Goal: Task Accomplishment & Management: Use online tool/utility

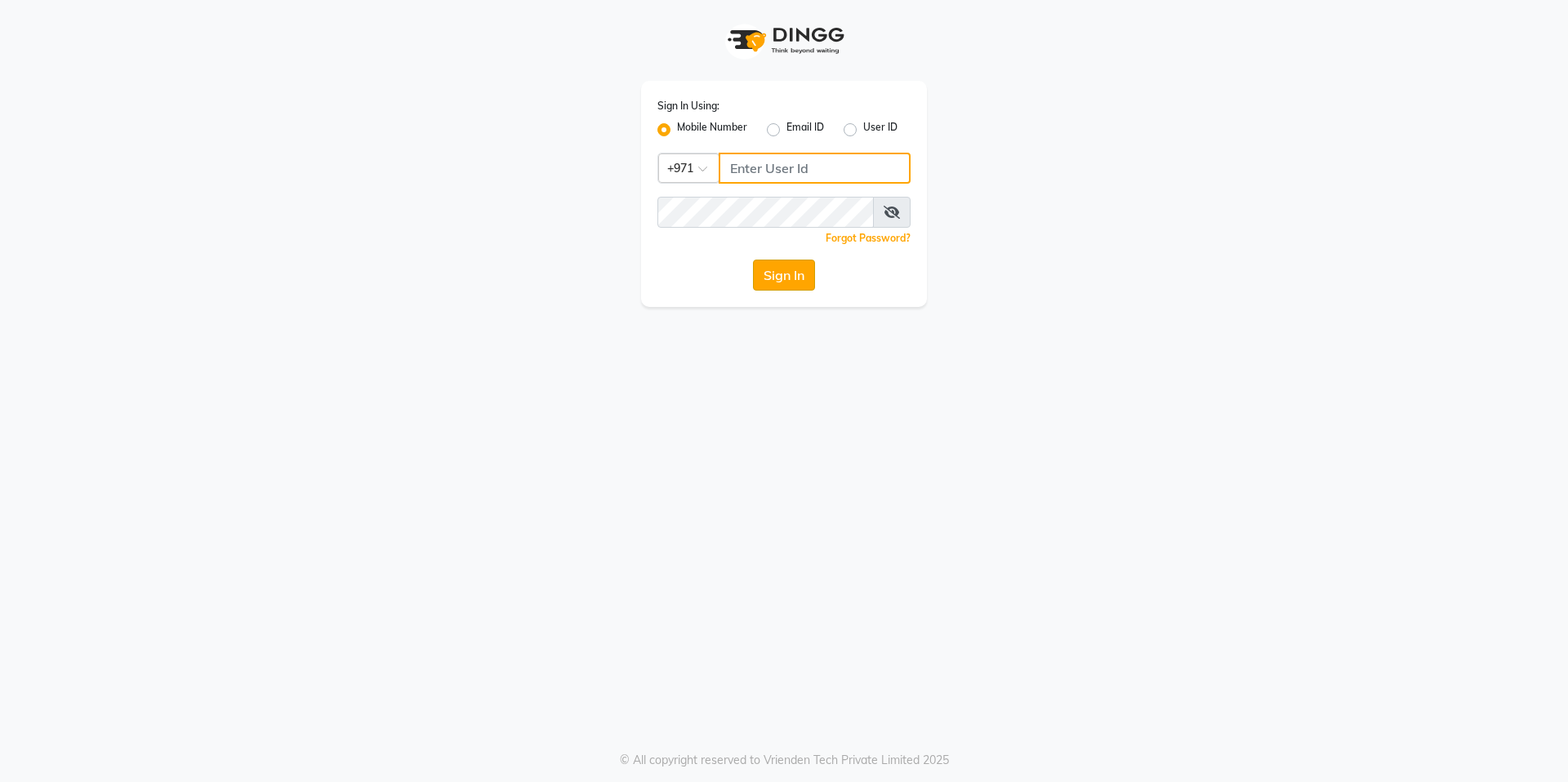
type input "526550101"
click at [784, 272] on button "Sign In" at bounding box center [784, 275] width 62 height 31
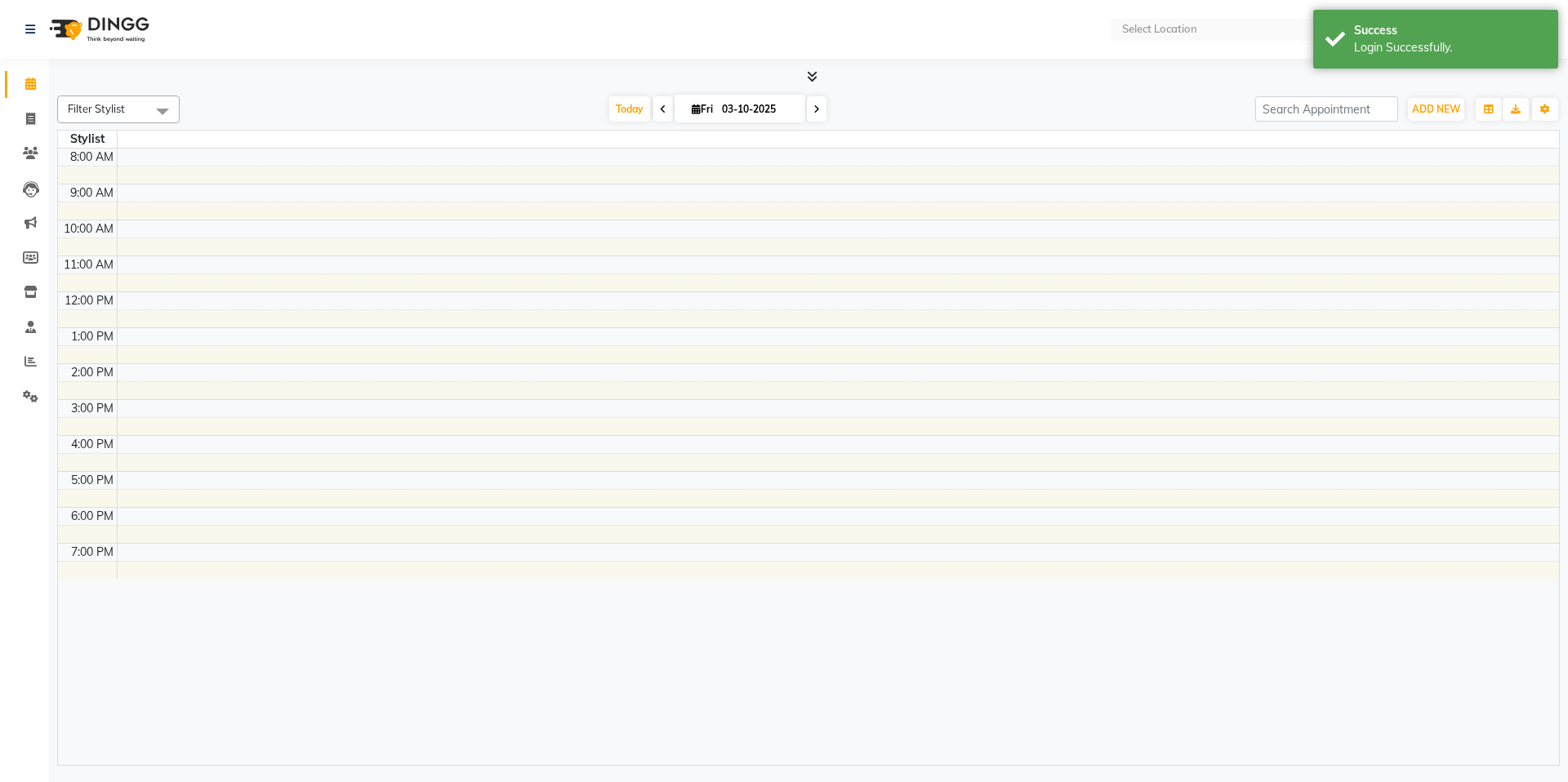
select select "en"
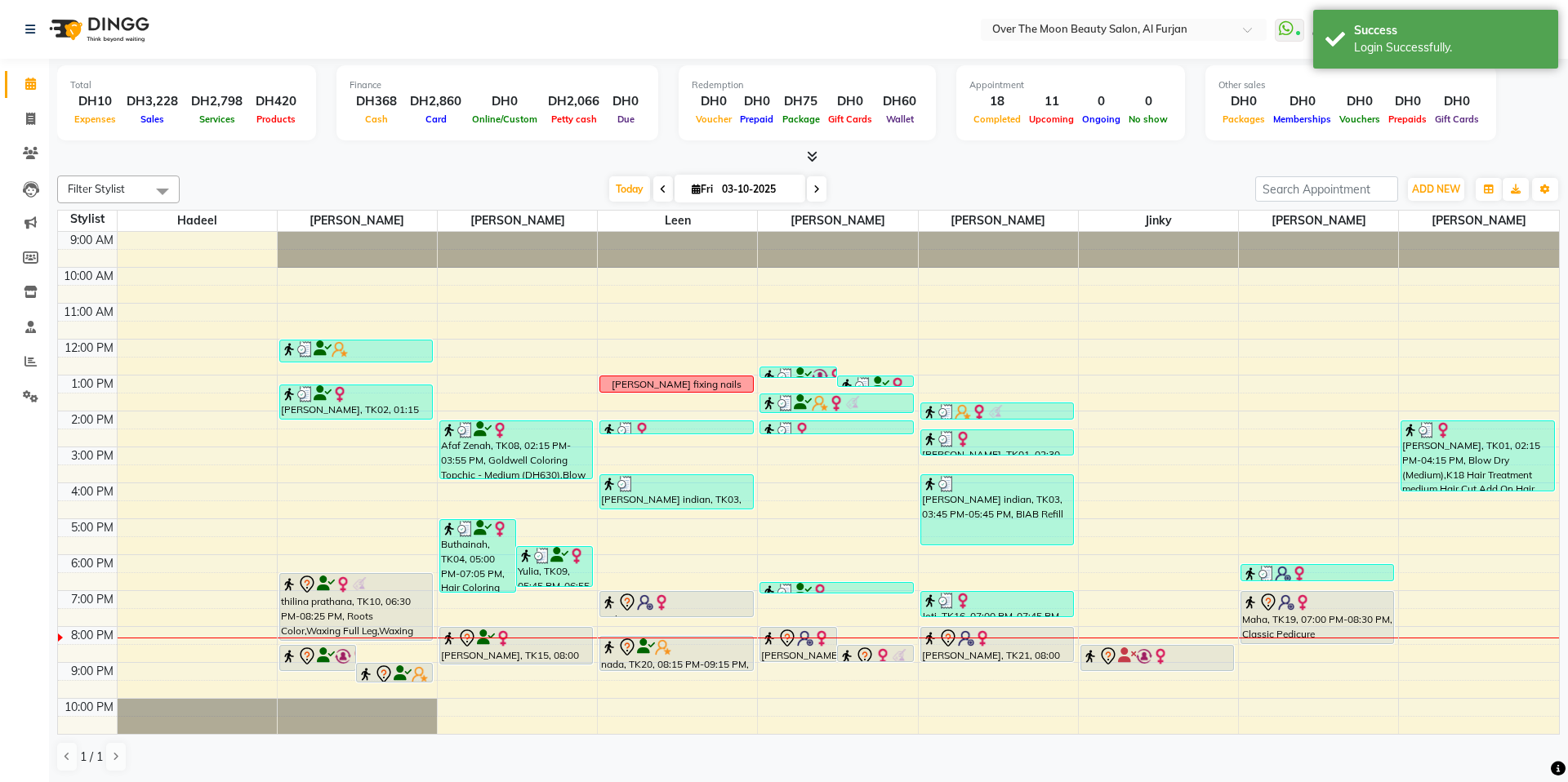
click at [655, 186] on span at bounding box center [663, 189] width 20 height 26
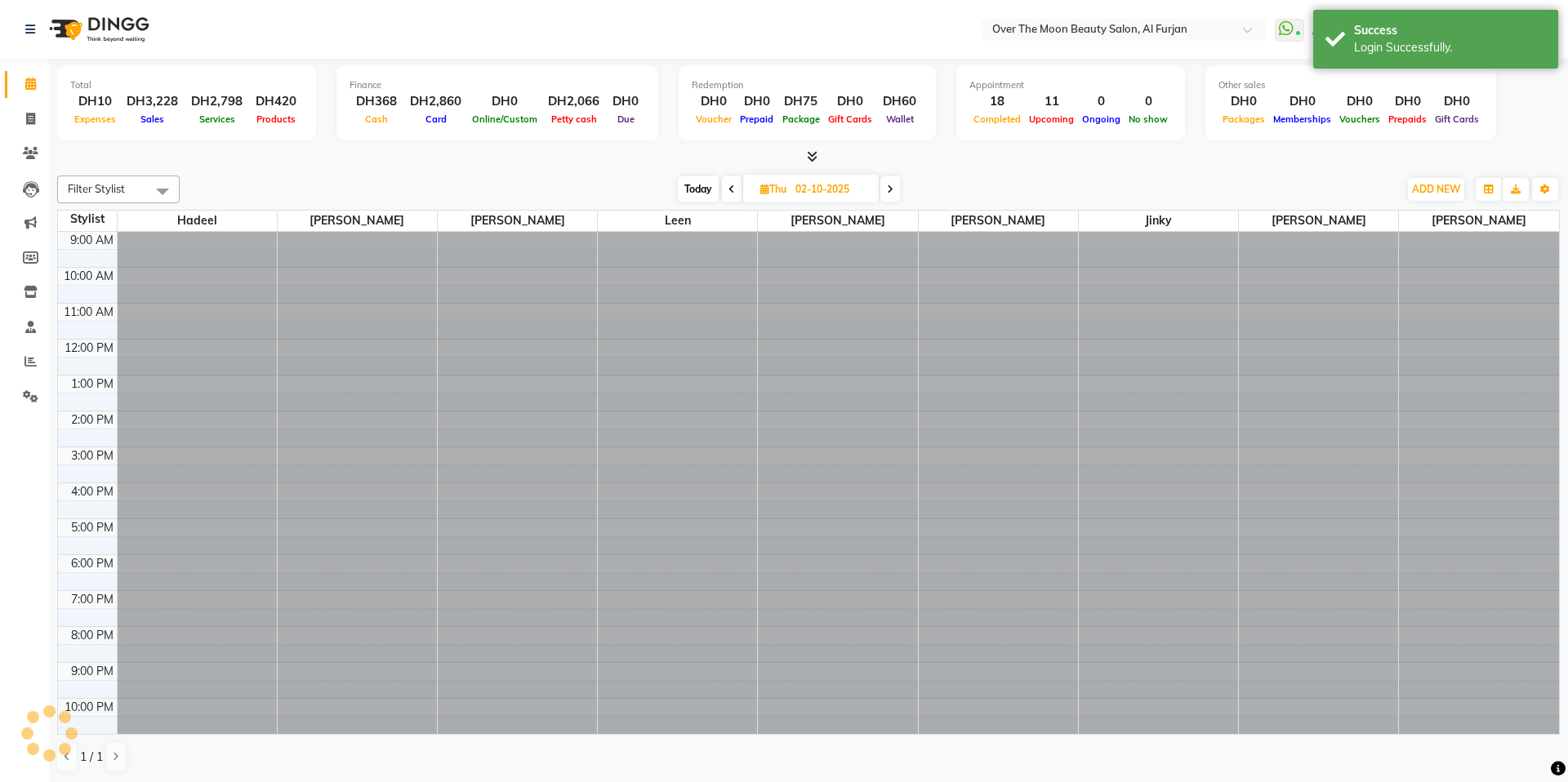
scroll to position [36, 0]
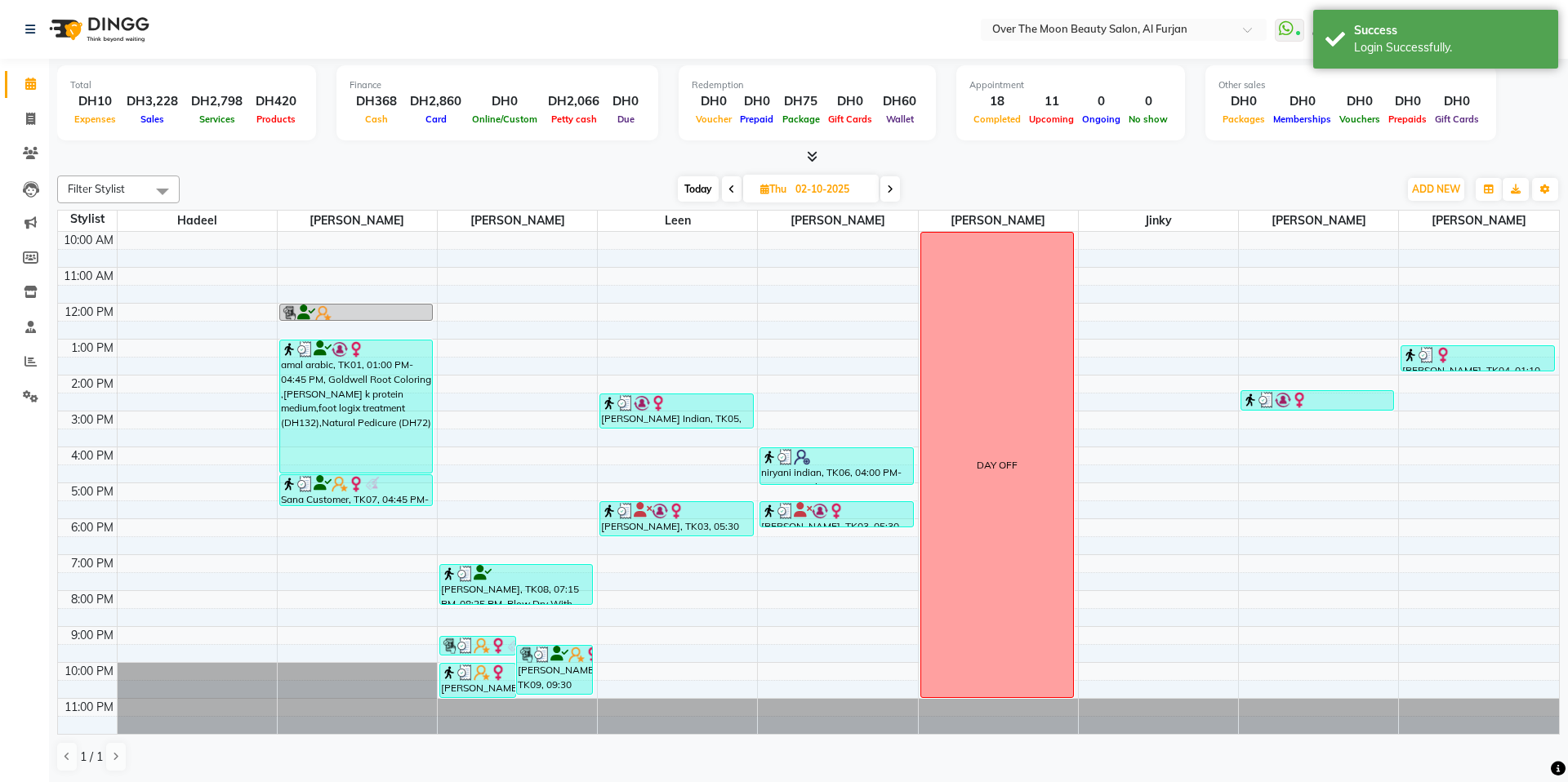
click at [895, 192] on span at bounding box center [890, 189] width 20 height 26
type input "03-10-2025"
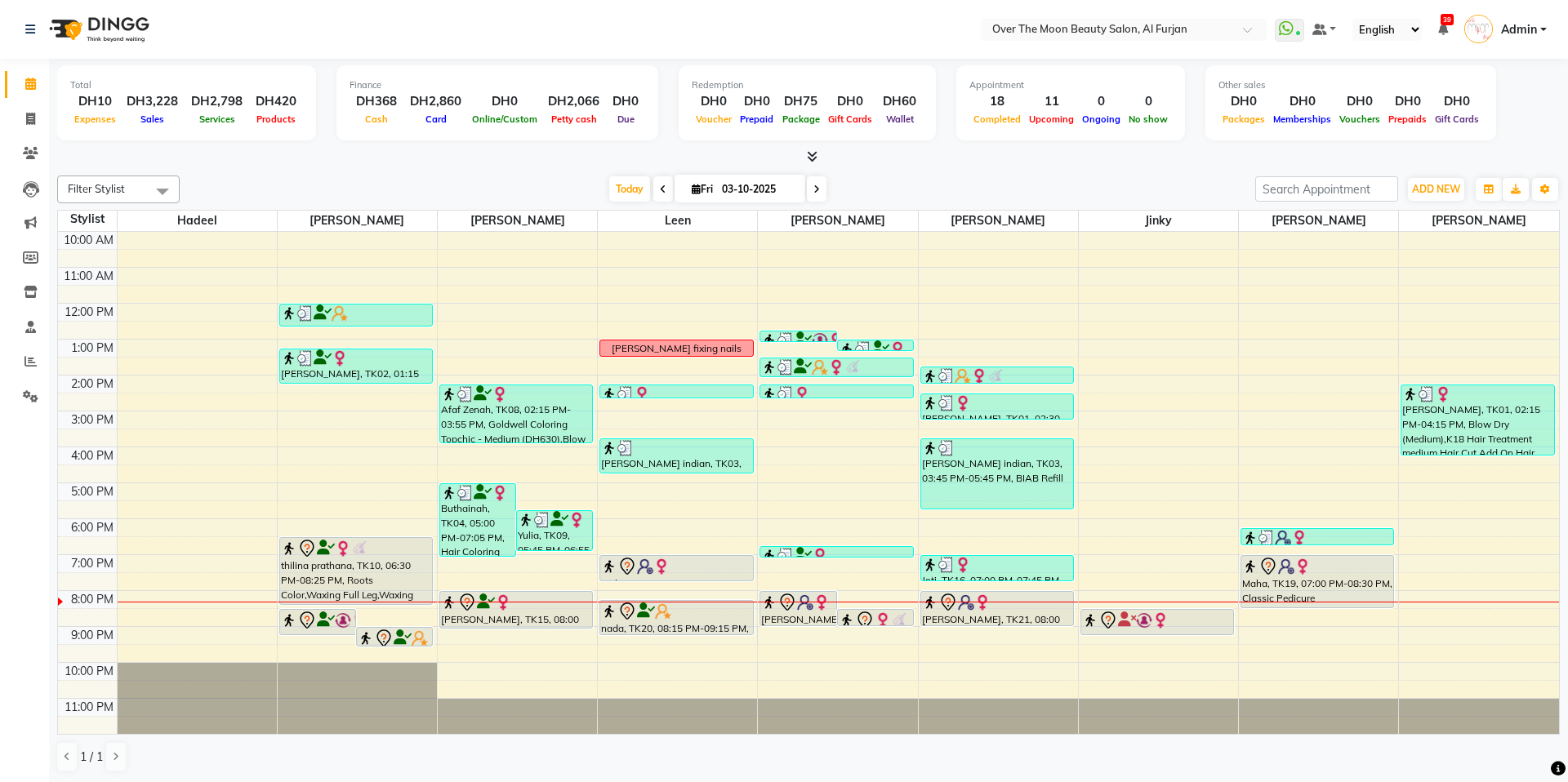
click at [808, 155] on icon at bounding box center [812, 156] width 10 height 12
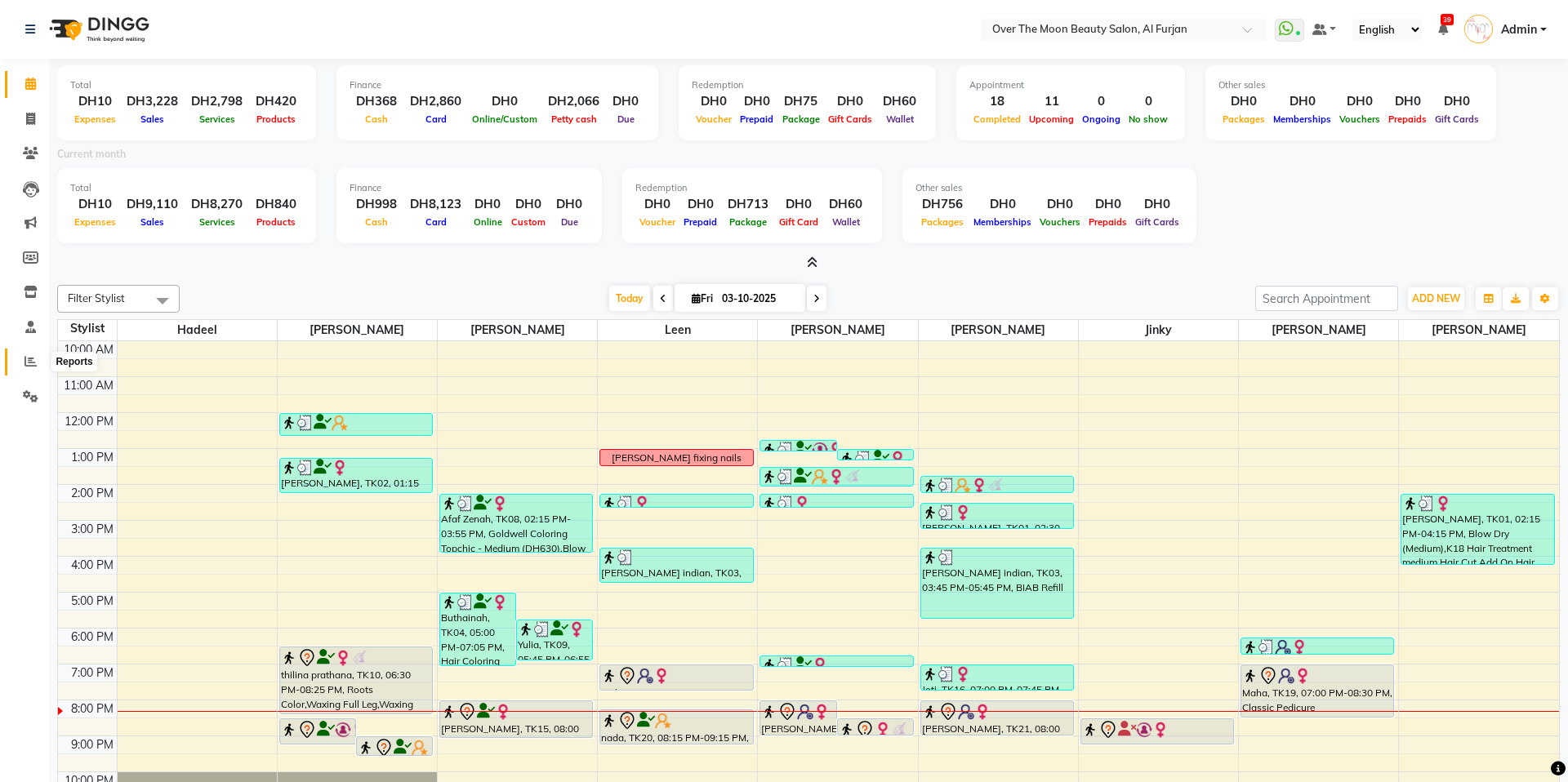
click at [32, 362] on icon at bounding box center [31, 361] width 12 height 12
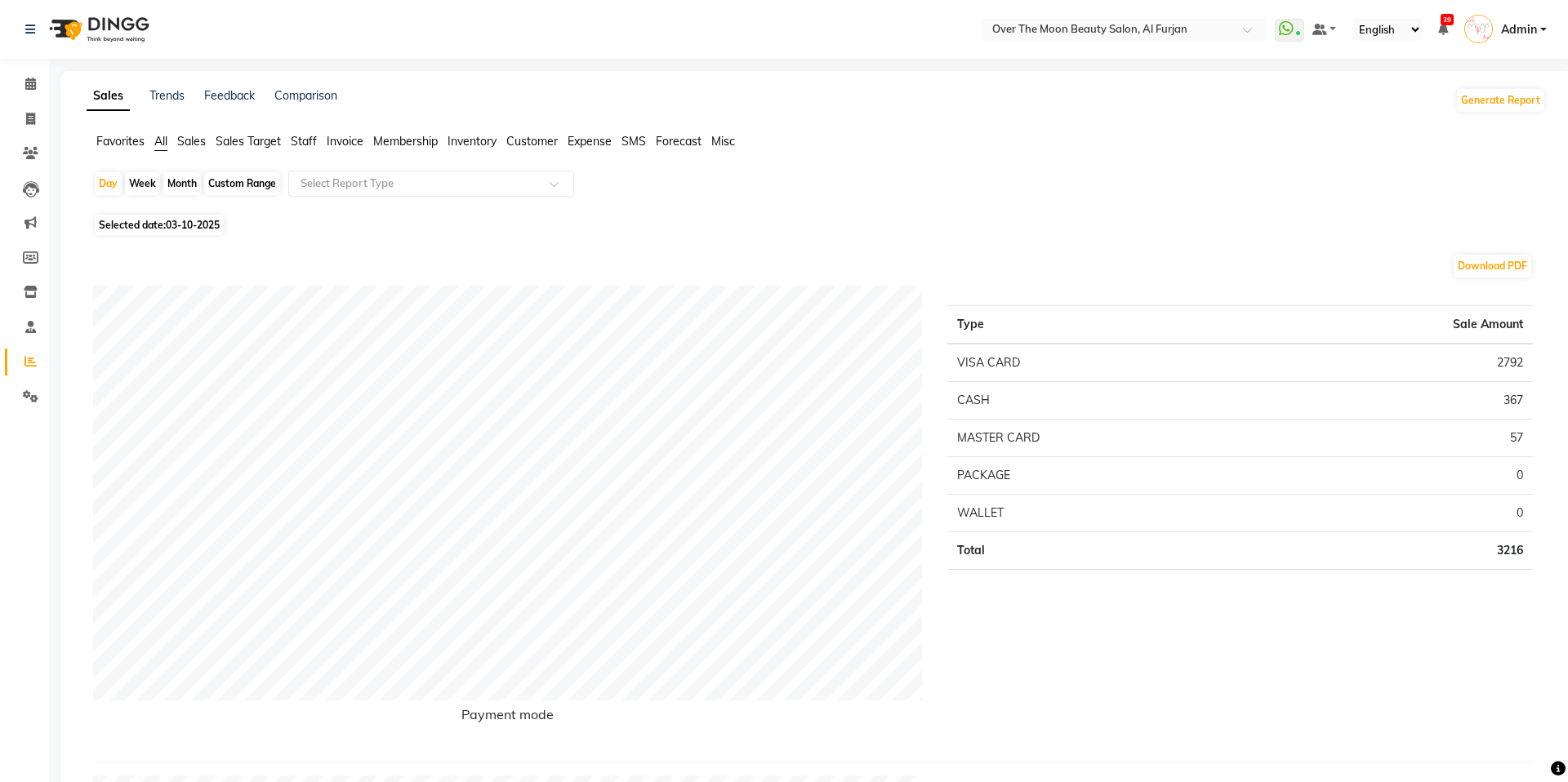
click at [238, 142] on span "Sales Target" at bounding box center [248, 140] width 65 height 15
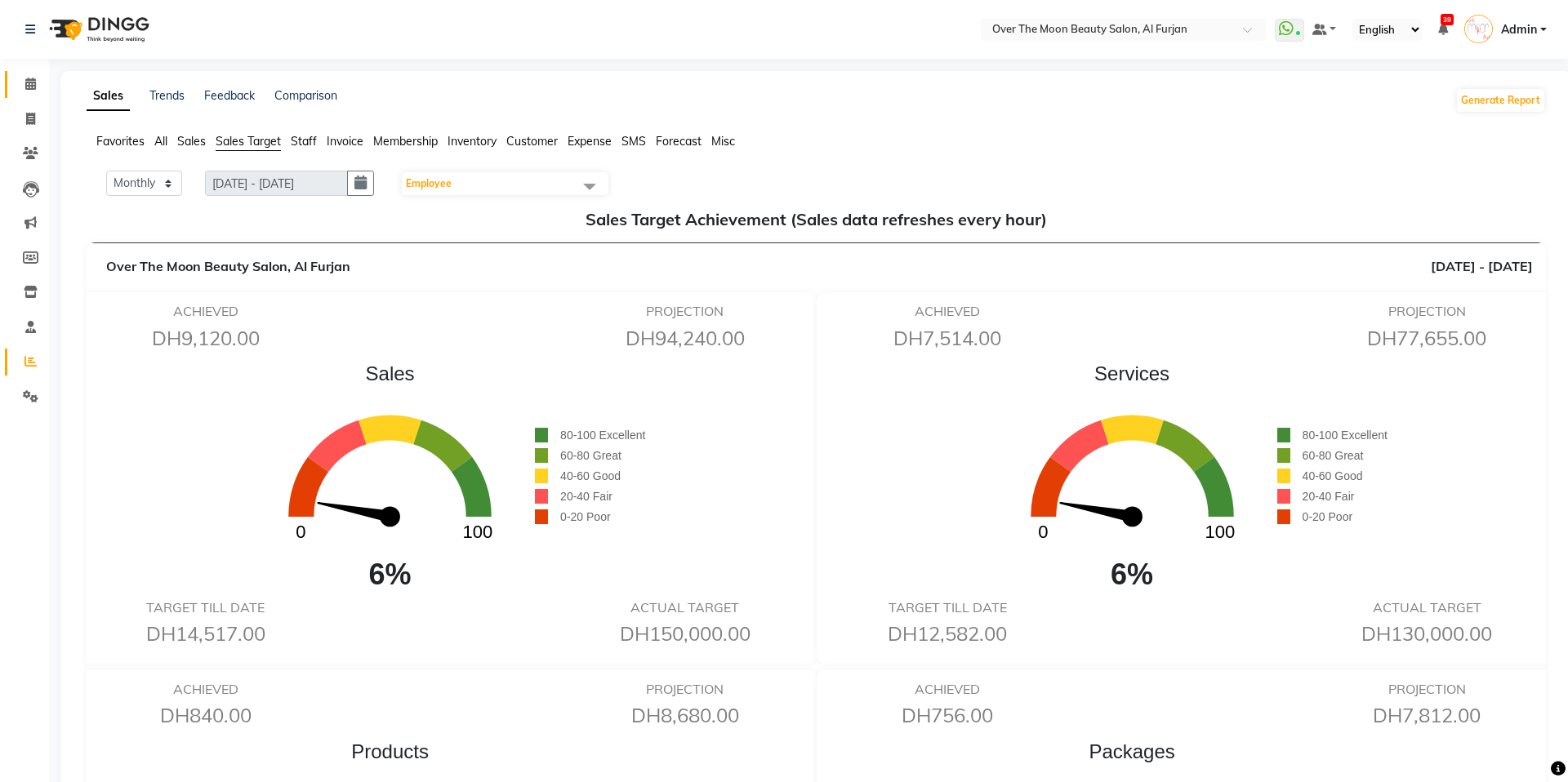
click at [38, 85] on span at bounding box center [30, 85] width 28 height 19
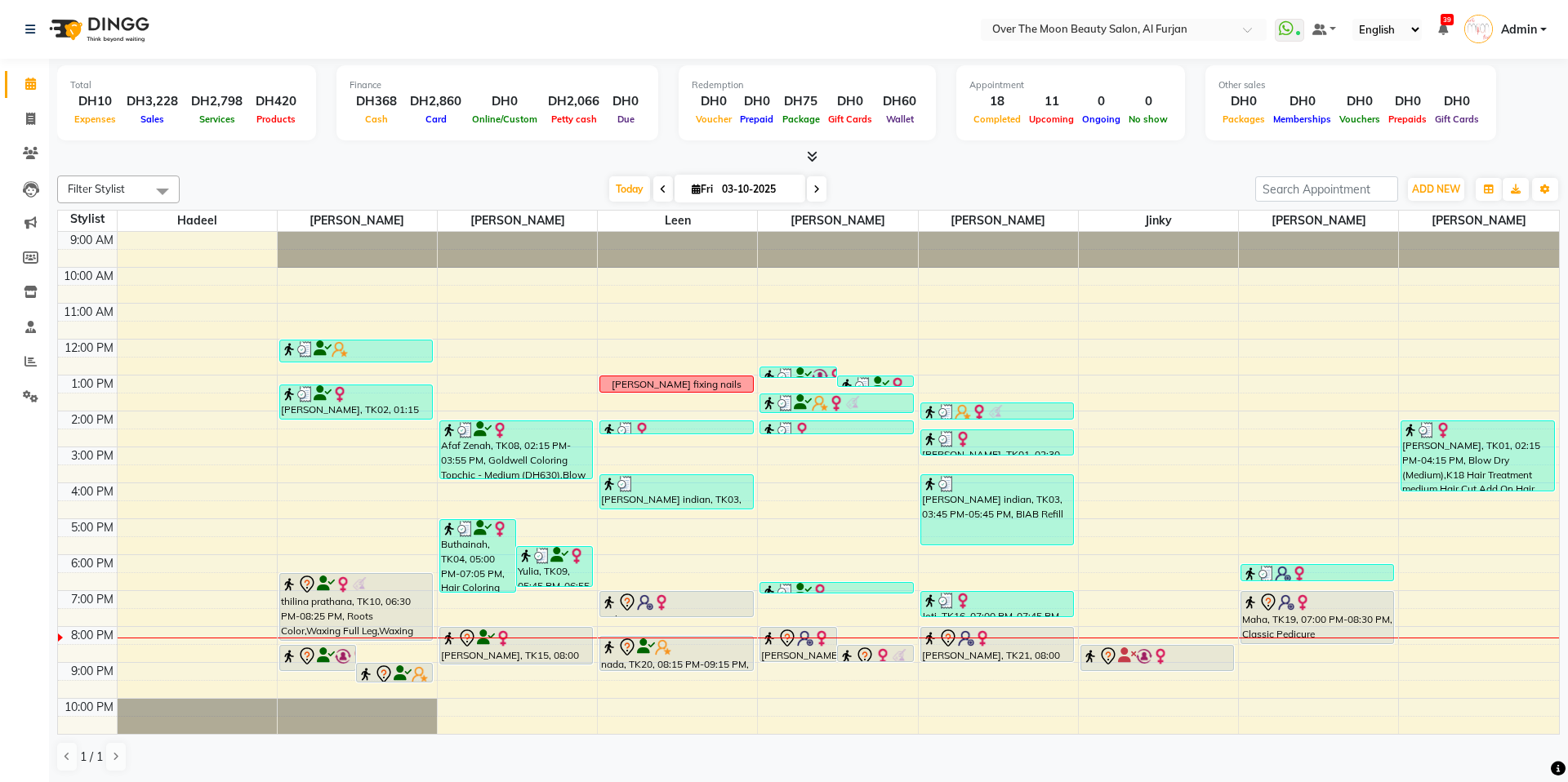
click at [814, 184] on icon at bounding box center [817, 188] width 7 height 9
type input "04-10-2025"
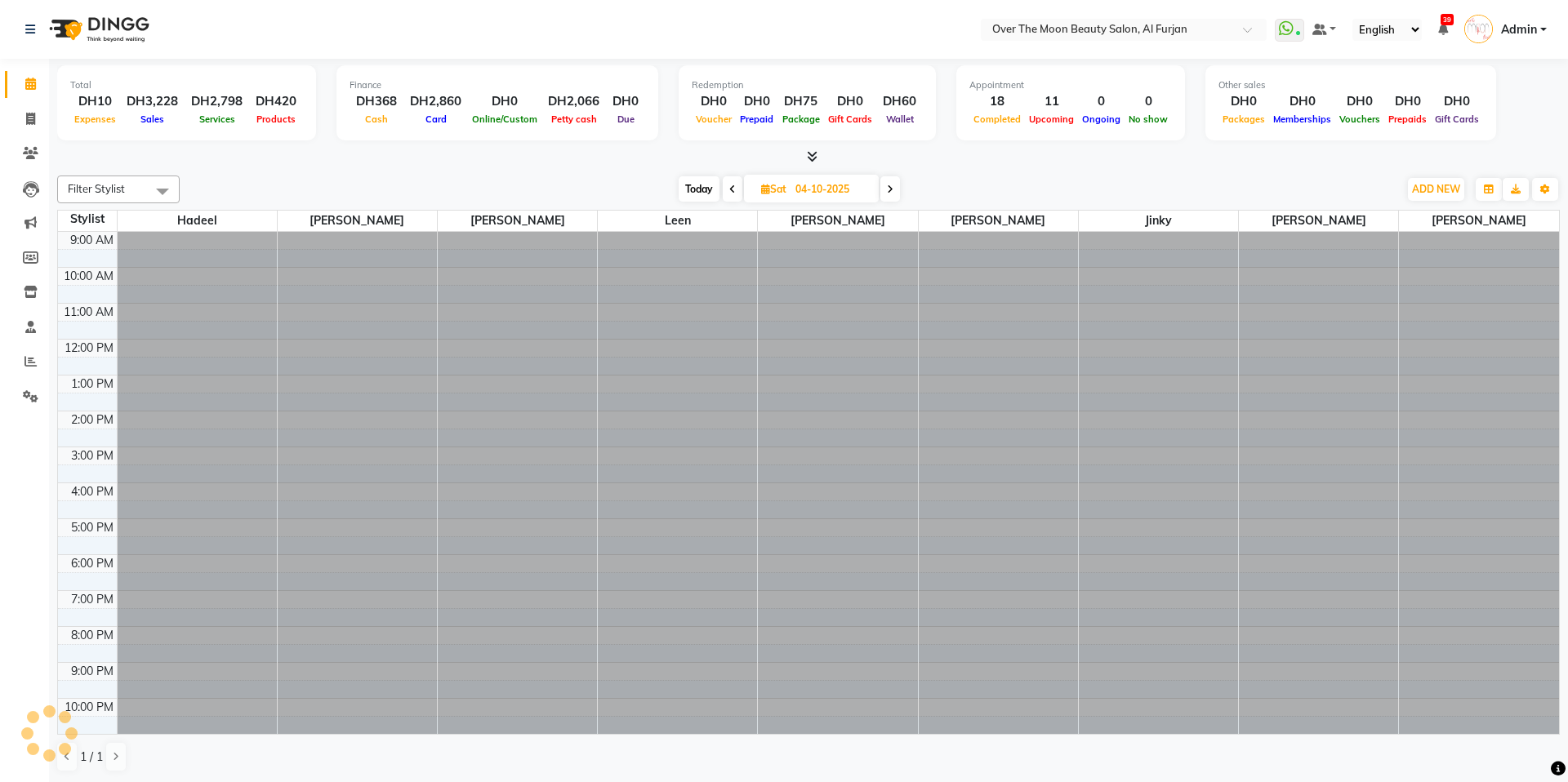
scroll to position [36, 0]
